Goal: Task Accomplishment & Management: Complete application form

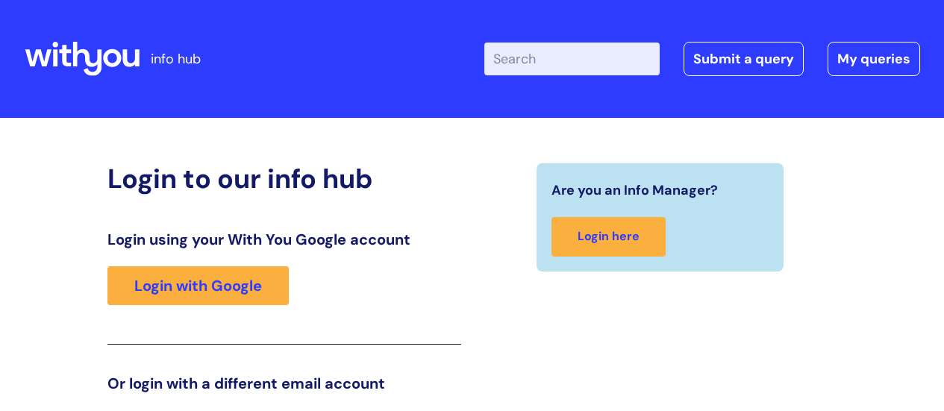
scroll to position [228, 0]
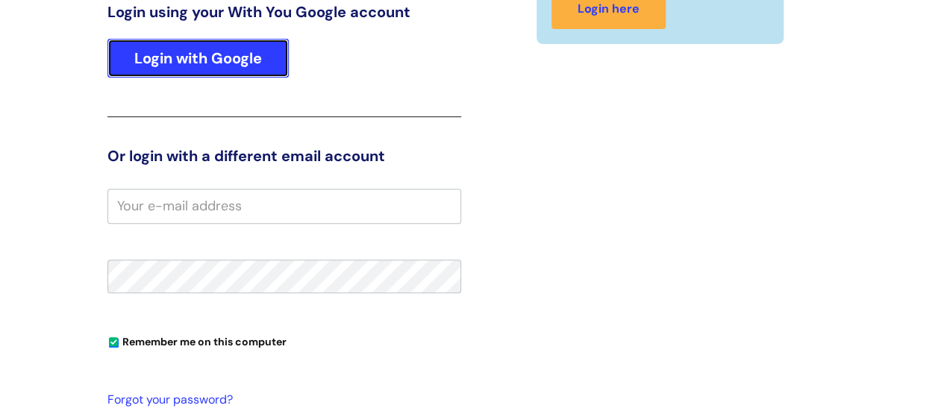
drag, startPoint x: 221, startPoint y: 53, endPoint x: 251, endPoint y: 53, distance: 29.9
click at [221, 53] on link "Login with Google" at bounding box center [197, 58] width 181 height 39
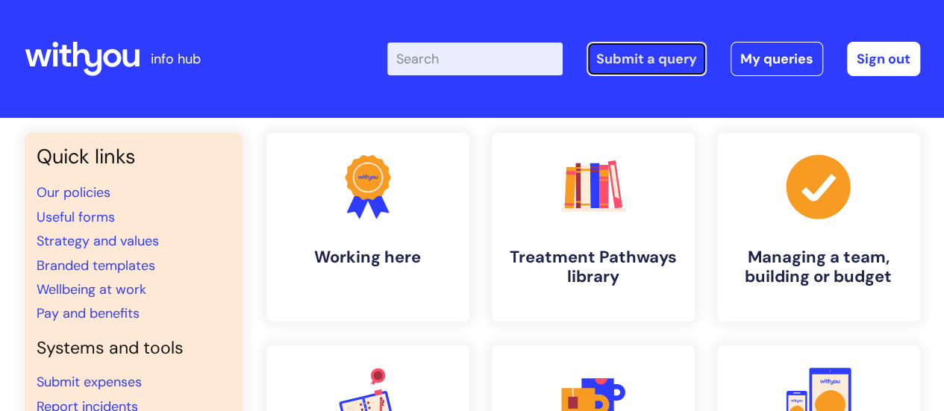
click at [635, 63] on link "Submit a query" at bounding box center [647, 59] width 120 height 34
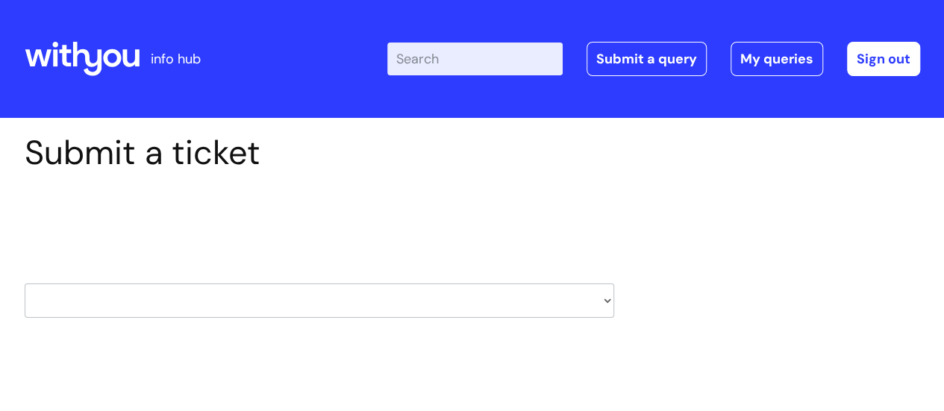
click at [257, 289] on select "HR / People IT and Support Clinical Drug Alerts Finance Accounts Data Support T…" at bounding box center [320, 301] width 590 height 34
select select "data_support_team"
click at [25, 284] on select "HR / People IT and Support Clinical Drug Alerts Finance Accounts Data Support T…" at bounding box center [320, 301] width 590 height 34
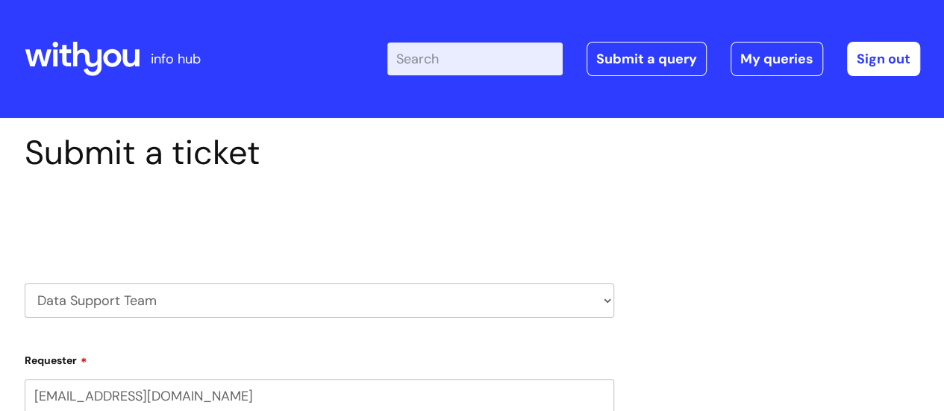
select select "80004286527"
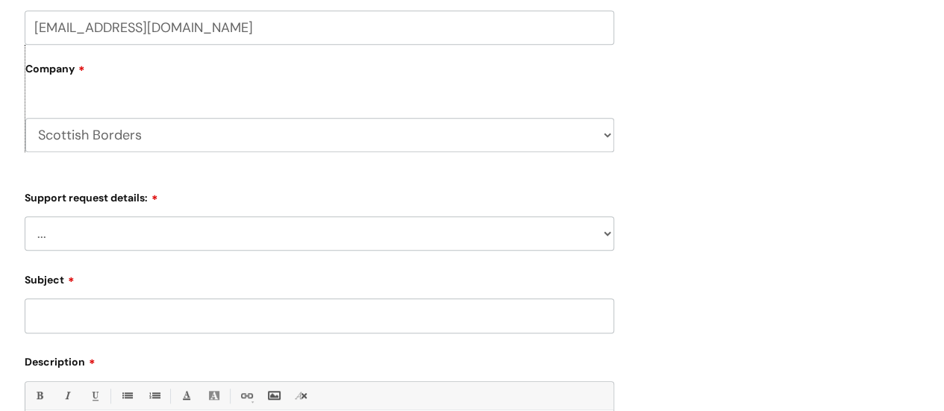
scroll to position [373, 0]
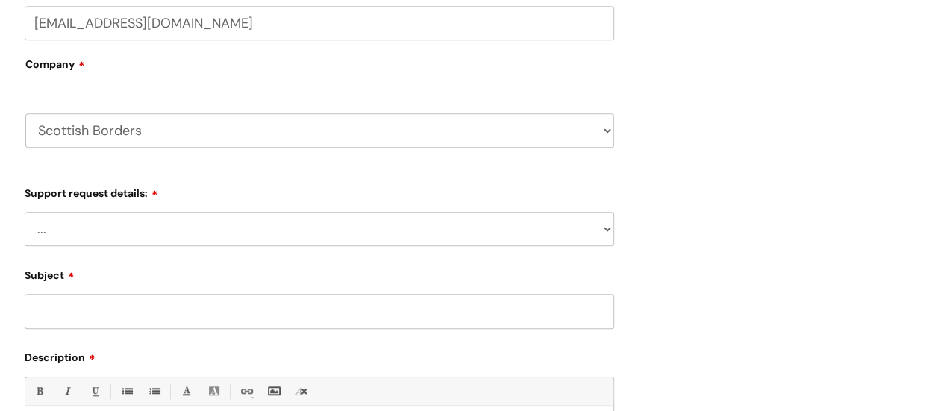
click at [190, 235] on select "... My enquiry relates to Nebula My enquiry relates to Halo My enquiry relates …" at bounding box center [320, 229] width 590 height 34
select select "My enquiry relates to Nebula"
click at [25, 212] on select "... My enquiry relates to Nebula My enquiry relates to Halo My enquiry relates …" at bounding box center [320, 229] width 590 height 34
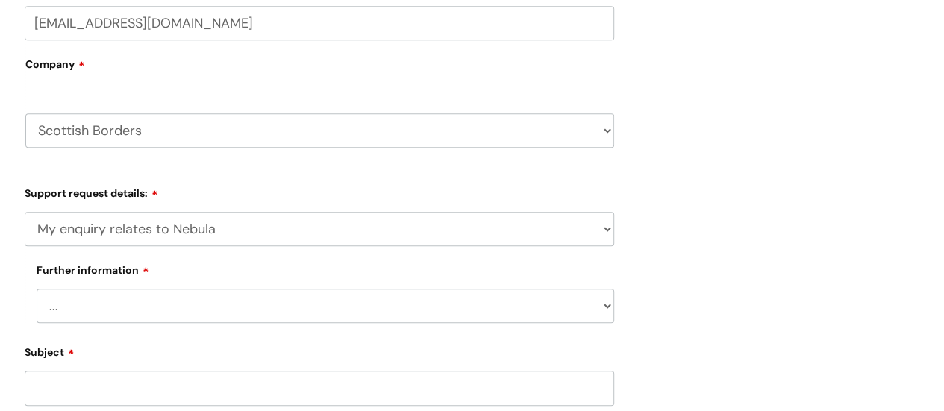
click at [744, 261] on div "Submit a ticket Select issue type HR / People IT and Support Clinical Drug Aler…" at bounding box center [472, 248] width 918 height 976
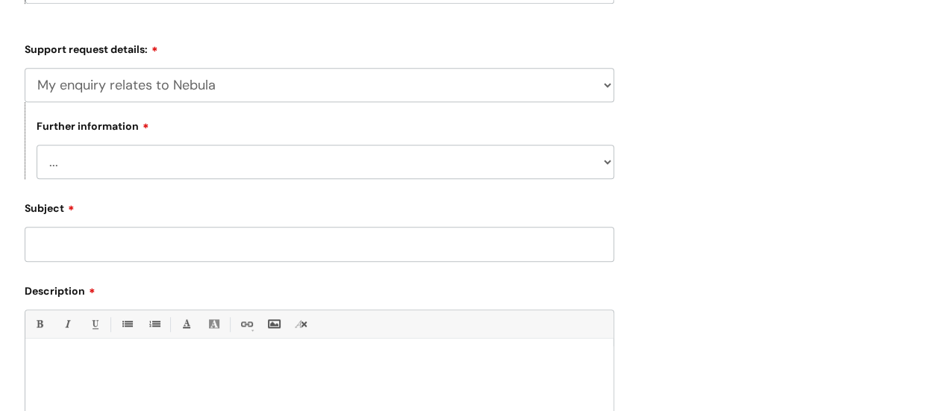
scroll to position [523, 0]
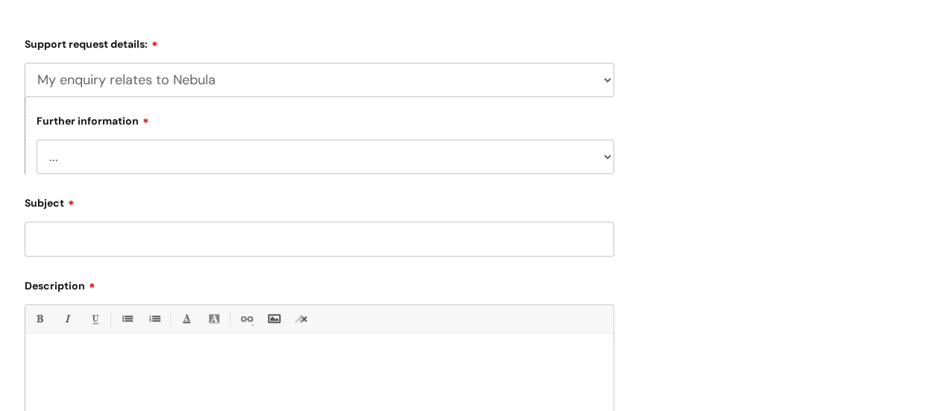
click at [476, 159] on select "... I need to delete an event I've got an issue or have found a fault I have an…" at bounding box center [326, 157] width 578 height 34
select select "I'd like to make a change"
click at [37, 140] on select "... I need to delete an event I've got an issue or have found a fault I have an…" at bounding box center [326, 157] width 578 height 34
click at [712, 249] on div "Submit a ticket Select issue type HR / People IT and Support Clinical Drug Aler…" at bounding box center [472, 98] width 918 height 976
click at [530, 240] on input "Subject" at bounding box center [320, 239] width 590 height 34
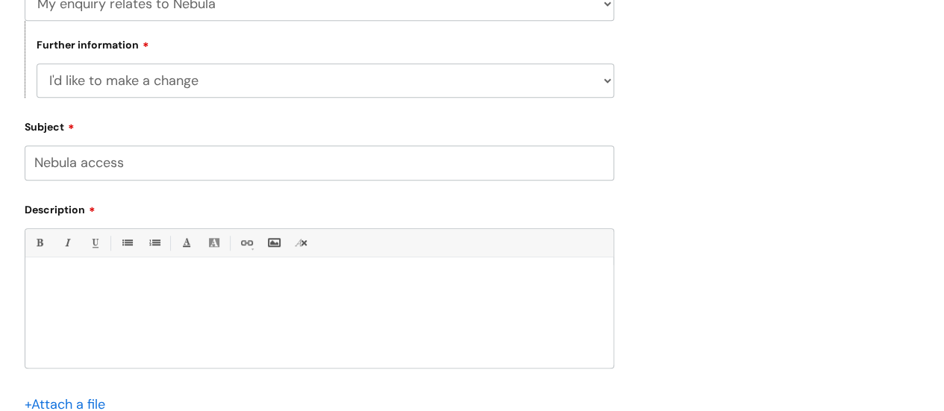
scroll to position [672, 0]
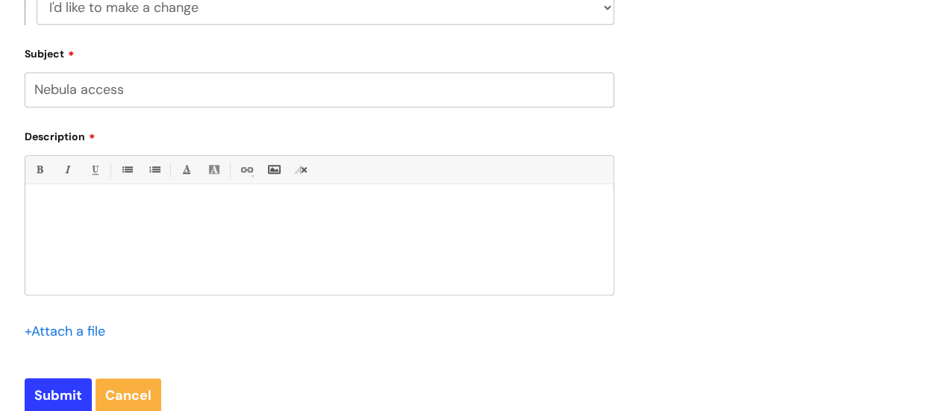
type input "Nebula access"
click at [243, 214] on p at bounding box center [320, 209] width 566 height 13
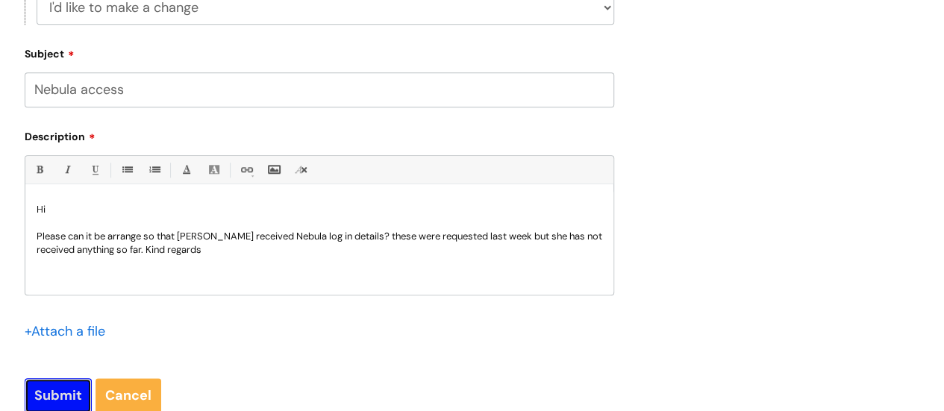
click at [37, 381] on input "Submit" at bounding box center [58, 395] width 67 height 34
type input "Please Wait..."
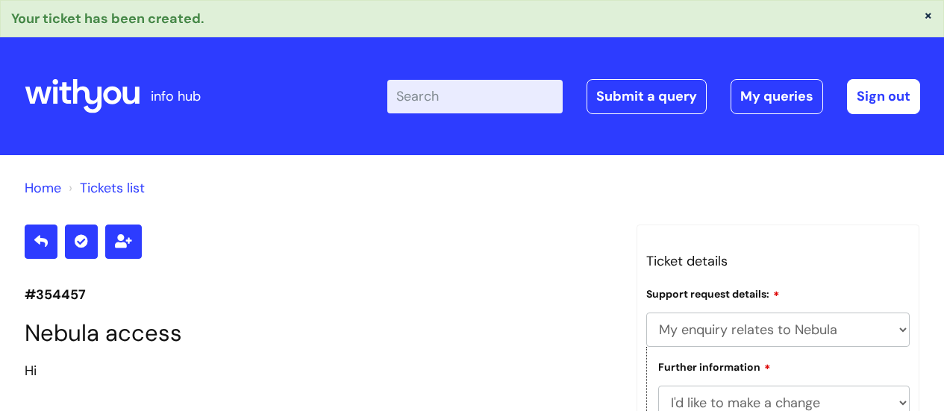
select select "My enquiry relates to Nebula"
select select "I'd like to make a change"
